Goal: Register for event/course

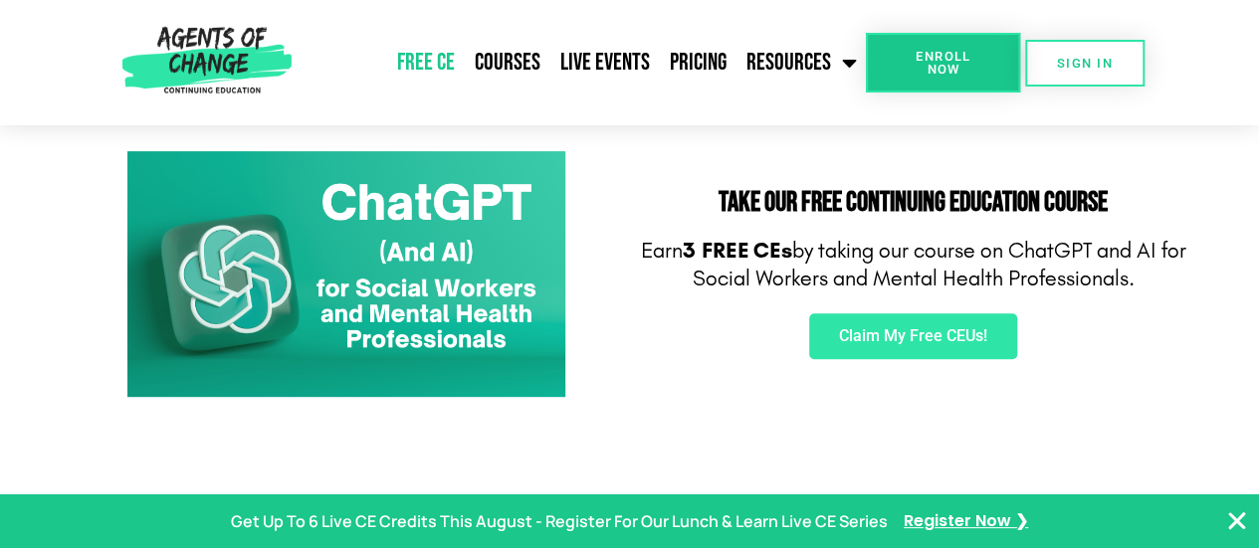
scroll to position [325, 0]
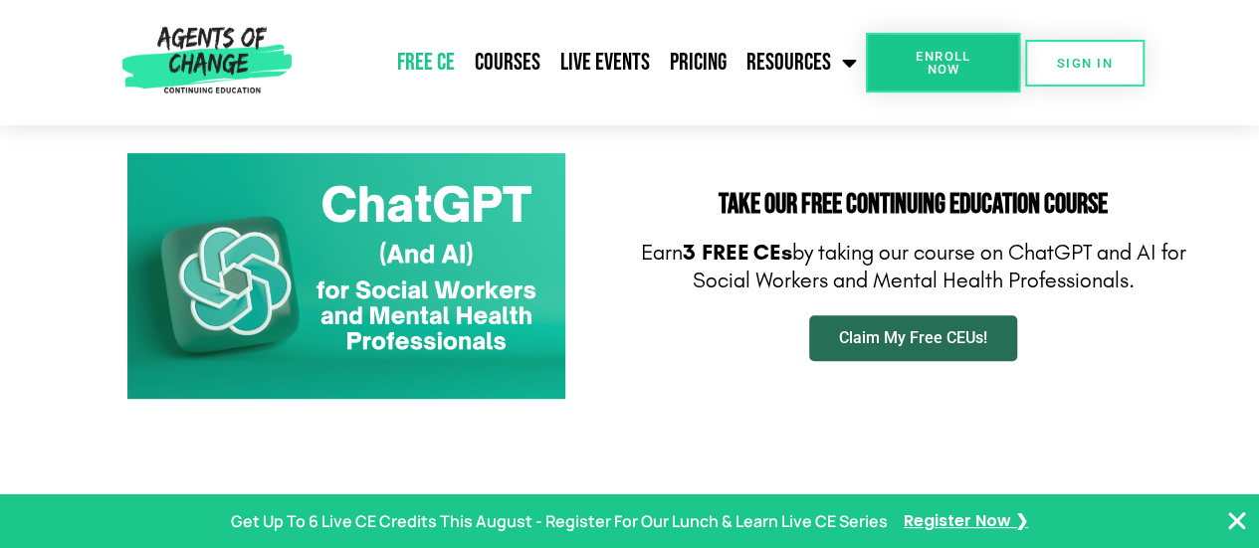
click at [914, 340] on span "Claim My Free CEUs!" at bounding box center [913, 338] width 148 height 16
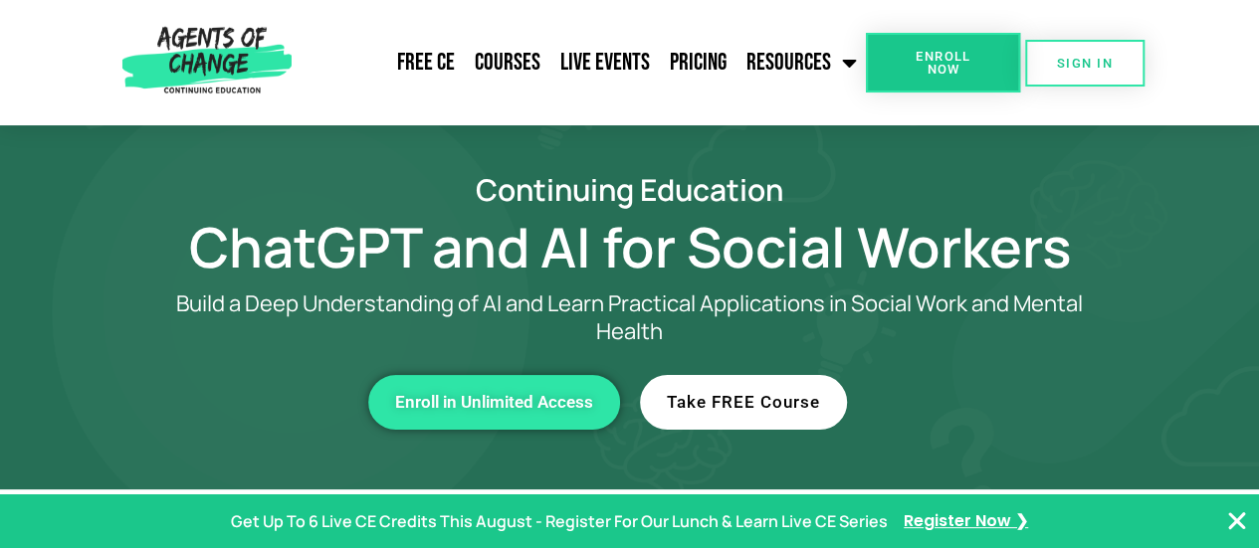
click at [756, 395] on span "Take FREE Course" at bounding box center [743, 402] width 153 height 17
